Goal: Task Accomplishment & Management: Complete application form

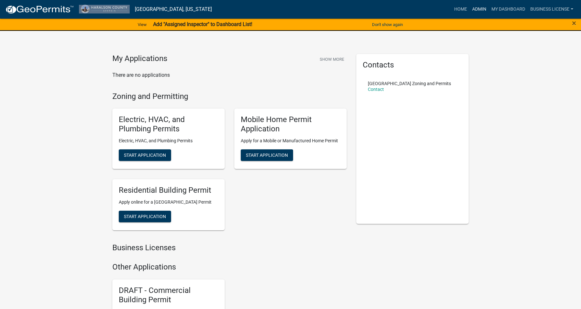
click at [480, 10] on link "Admin" at bounding box center [479, 9] width 19 height 12
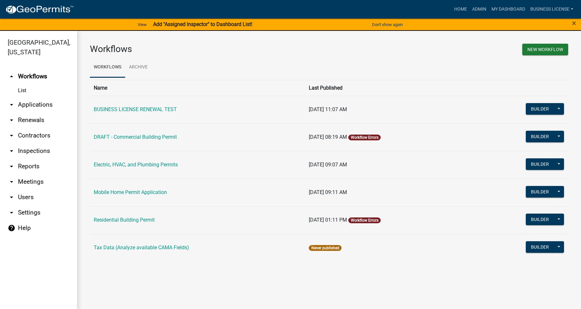
click at [27, 104] on link "arrow_drop_down Applications" at bounding box center [38, 104] width 77 height 15
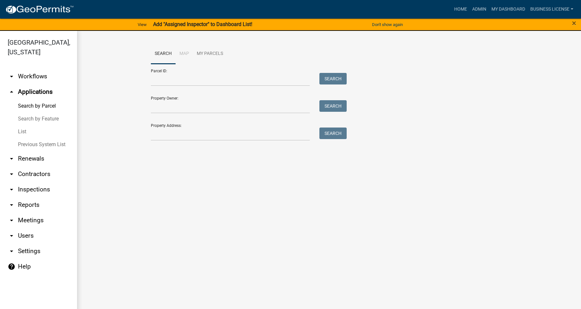
click at [23, 130] on link "List" at bounding box center [38, 131] width 77 height 13
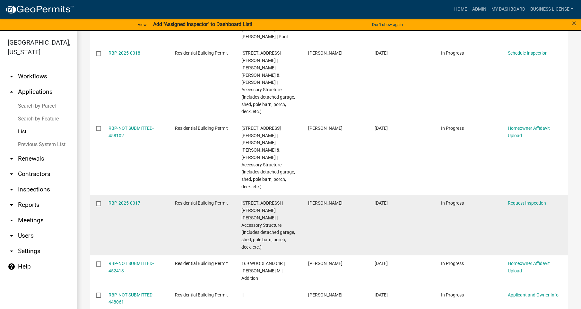
scroll to position [287, 0]
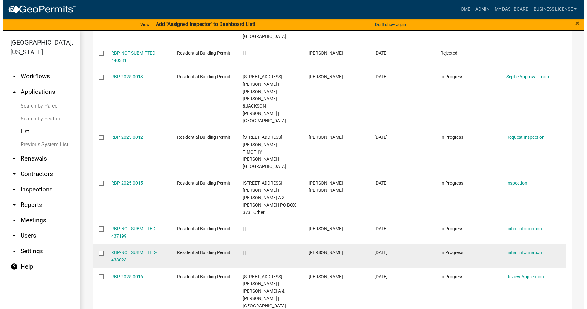
scroll to position [192, 0]
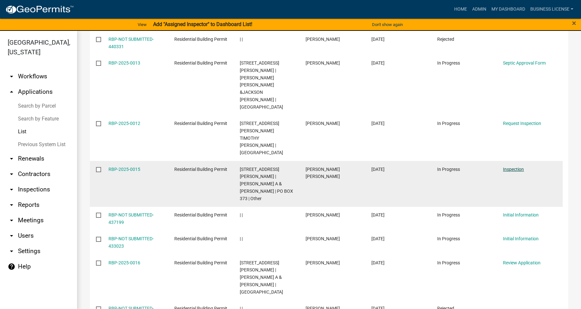
click at [515, 167] on link "Inspection" at bounding box center [513, 169] width 21 height 5
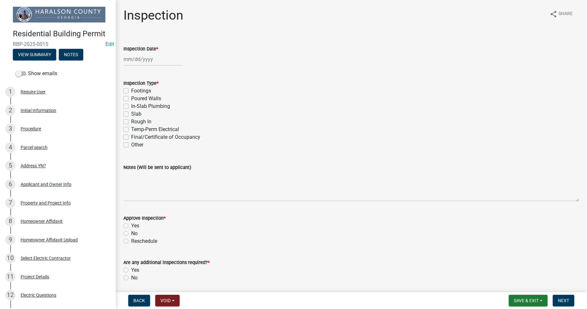
click at [131, 145] on label "Other" at bounding box center [137, 145] width 12 height 8
click at [131, 145] on input "Other" at bounding box center [133, 143] width 4 height 4
checkbox input "true"
checkbox input "false"
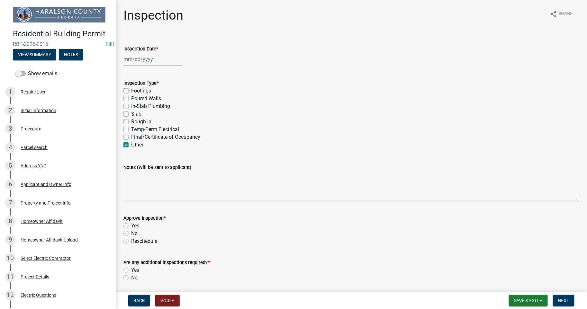
checkbox input "false"
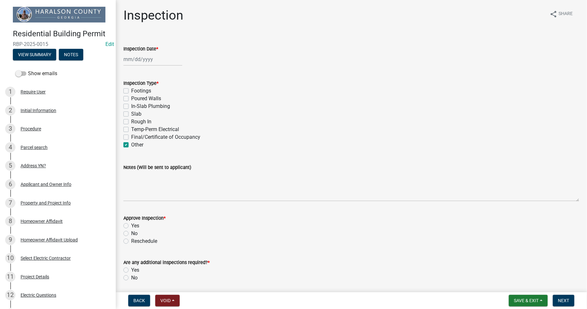
checkbox input "true"
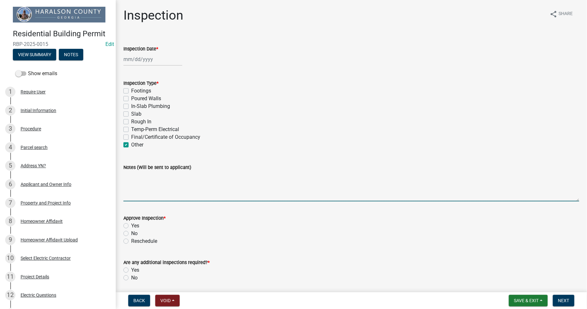
click at [136, 193] on textarea "Notes (Will be sent to applicant)" at bounding box center [351, 186] width 456 height 30
type textarea "ELECTRICAL"
click at [131, 226] on label "Yes" at bounding box center [135, 226] width 8 height 8
click at [131, 226] on input "Yes" at bounding box center [133, 224] width 4 height 4
radio input "true"
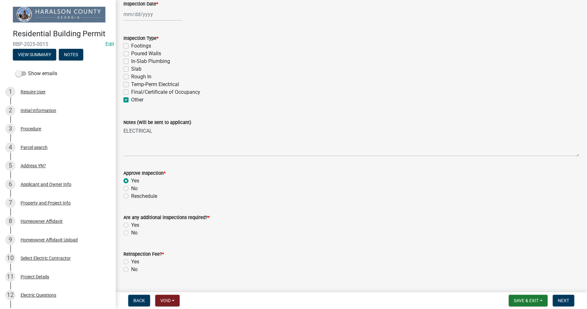
scroll to position [95, 0]
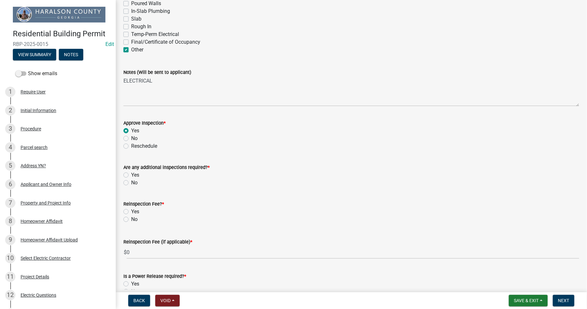
click at [131, 182] on label "No" at bounding box center [134, 183] width 6 height 8
click at [131, 182] on input "No" at bounding box center [133, 181] width 4 height 4
radio input "true"
click at [131, 218] on label "No" at bounding box center [134, 220] width 6 height 8
click at [131, 218] on input "No" at bounding box center [133, 218] width 4 height 4
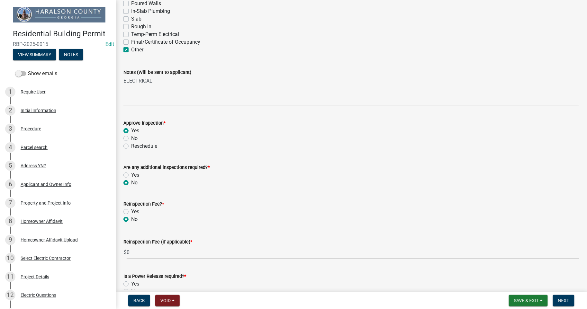
radio input "true"
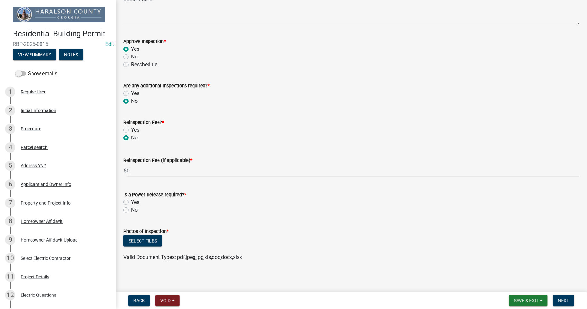
scroll to position [179, 0]
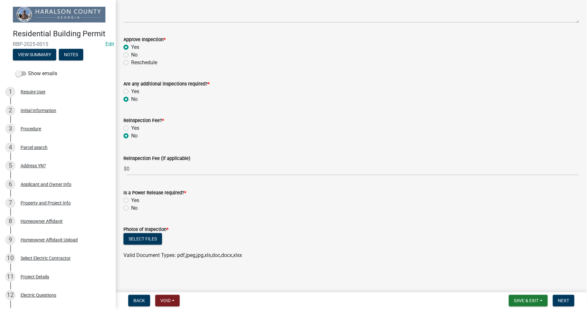
click at [131, 199] on label "Yes" at bounding box center [135, 201] width 8 height 8
click at [131, 199] on input "Yes" at bounding box center [133, 199] width 4 height 4
radio input "true"
click at [140, 238] on button "Select files" at bounding box center [142, 239] width 39 height 12
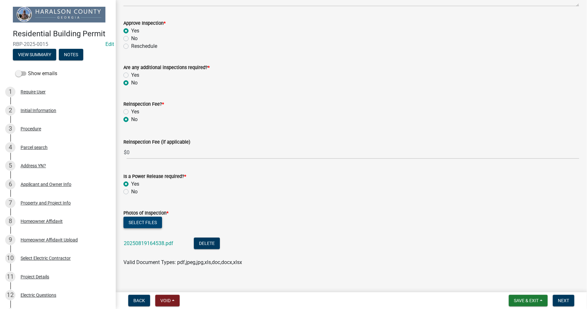
scroll to position [202, 0]
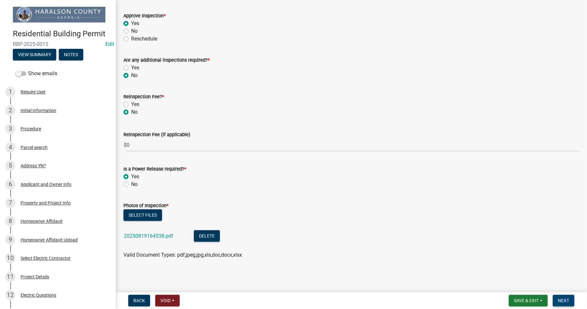
click at [564, 301] on span "Next" at bounding box center [563, 300] width 11 height 5
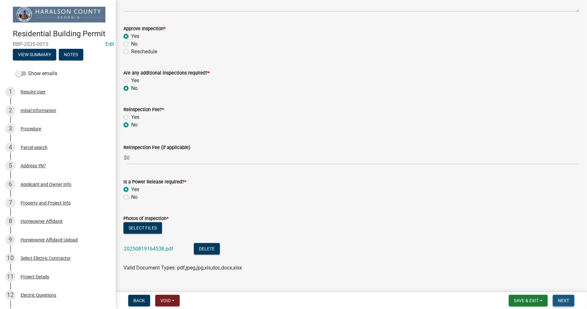
scroll to position [215, 0]
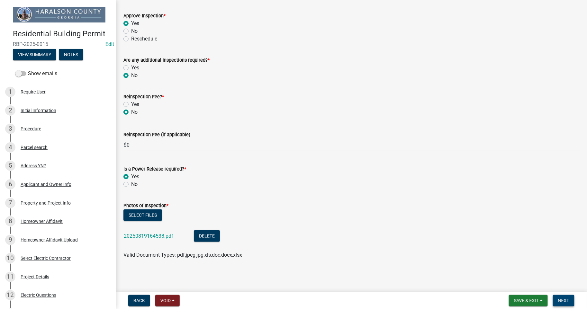
click at [566, 301] on span "Next" at bounding box center [563, 300] width 11 height 5
click at [562, 301] on span "Next" at bounding box center [563, 300] width 11 height 5
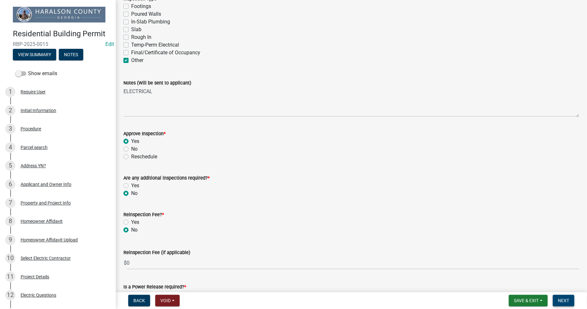
scroll to position [25, 0]
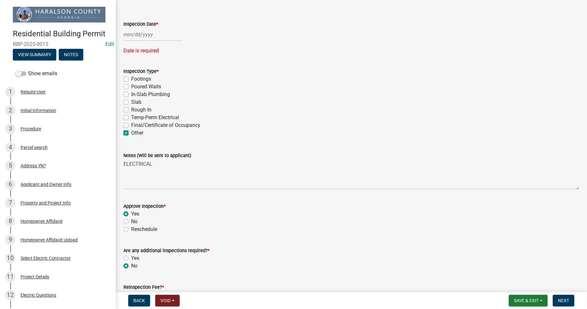
select select "8"
select select "2025"
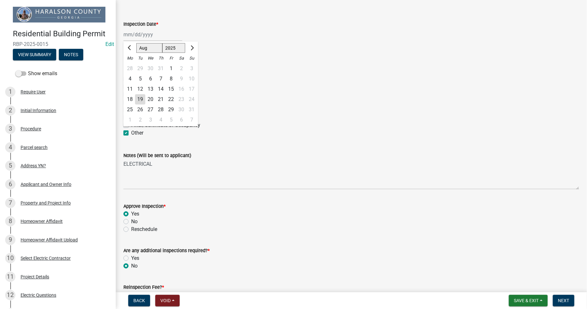
click at [134, 35] on div "[PERSON_NAME] Feb Mar Apr [PERSON_NAME][DATE] Oct Nov [DATE] 1526 1527 1528 152…" at bounding box center [152, 34] width 59 height 13
click at [140, 98] on div "19" at bounding box center [140, 99] width 10 height 10
type input "[DATE]"
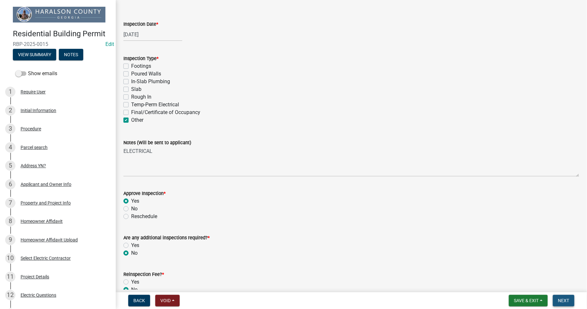
click at [560, 299] on span "Next" at bounding box center [563, 300] width 11 height 5
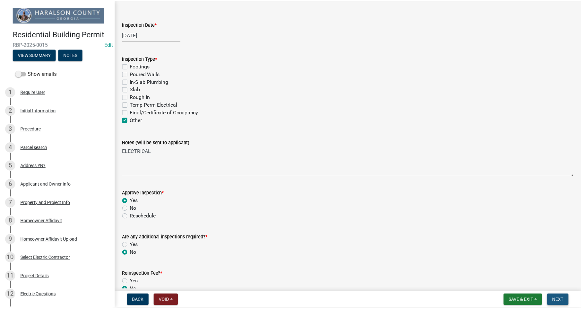
scroll to position [0, 0]
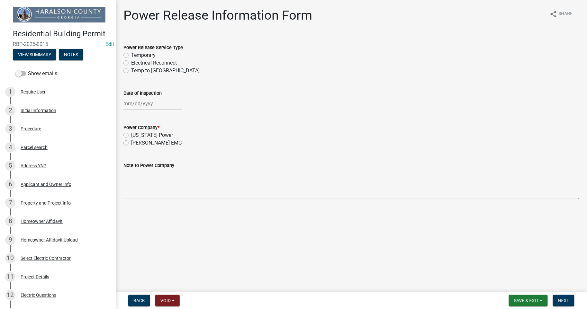
click at [131, 63] on label "Electrical Reconnect" at bounding box center [154, 63] width 46 height 8
click at [131, 63] on input "Electrical Reconnect" at bounding box center [133, 61] width 4 height 4
radio input "true"
select select "8"
select select "2025"
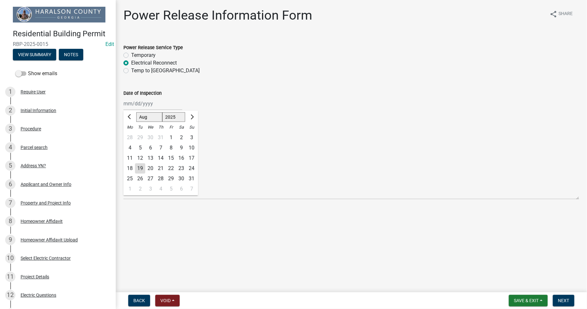
click at [138, 105] on div "[PERSON_NAME] Feb Mar Apr [PERSON_NAME][DATE] Oct Nov [DATE] 1526 1527 1528 152…" at bounding box center [152, 103] width 59 height 13
click at [141, 169] on div "19" at bounding box center [140, 168] width 10 height 10
type input "[DATE]"
click at [131, 134] on label "[US_STATE] Power" at bounding box center [152, 135] width 42 height 8
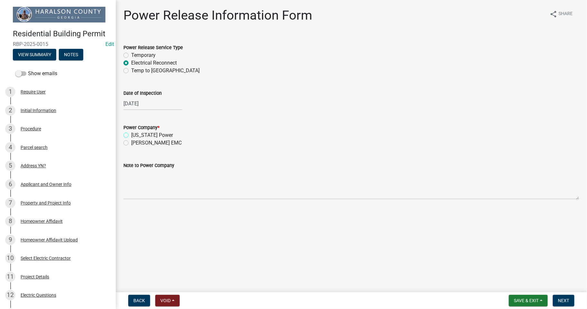
click at [131, 134] on input "[US_STATE] Power" at bounding box center [133, 133] width 4 height 4
radio input "true"
click at [565, 301] on span "Next" at bounding box center [563, 300] width 11 height 5
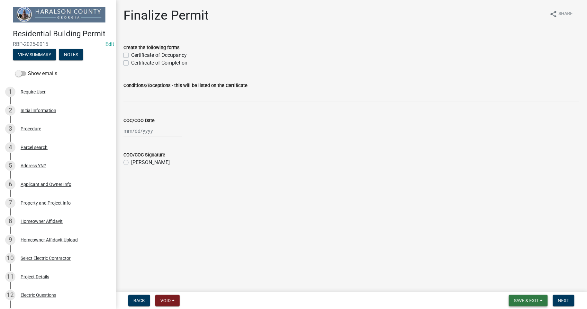
click at [520, 301] on span "Save & Exit" at bounding box center [526, 300] width 25 height 5
click at [349, 123] on div "COC/COO Date" at bounding box center [351, 121] width 456 height 8
click at [568, 297] on button "Next" at bounding box center [564, 301] width 22 height 12
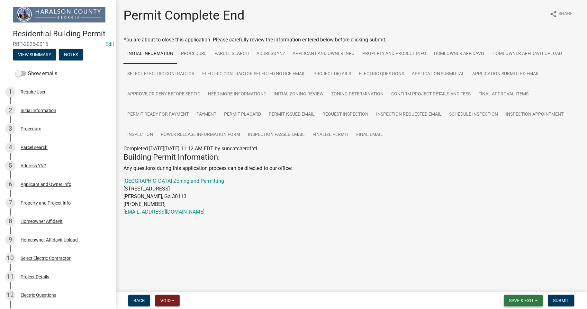
click at [519, 301] on span "Save & Exit" at bounding box center [521, 300] width 25 height 5
click at [519, 284] on button "Save & Exit" at bounding box center [516, 283] width 51 height 15
